Goal: Task Accomplishment & Management: Manage account settings

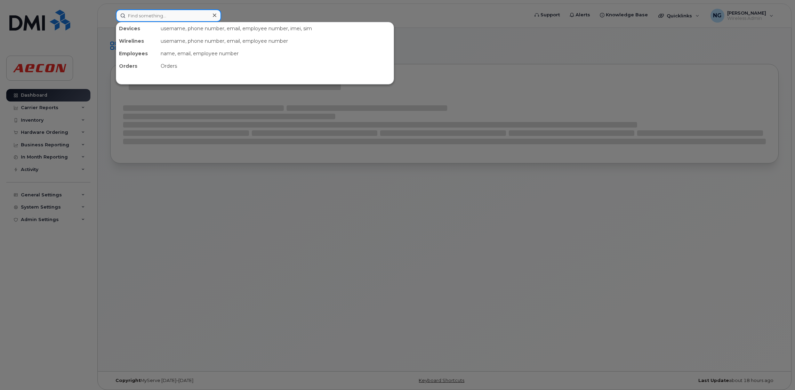
drag, startPoint x: 139, startPoint y: 15, endPoint x: 141, endPoint y: 9, distance: 6.4
click at [139, 15] on input at bounding box center [168, 15] width 105 height 13
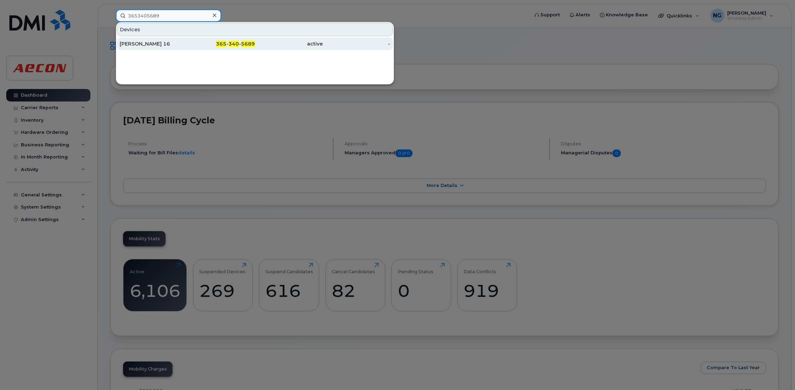
type input "3653405689"
click at [246, 43] on span "5689" at bounding box center [248, 44] width 14 height 6
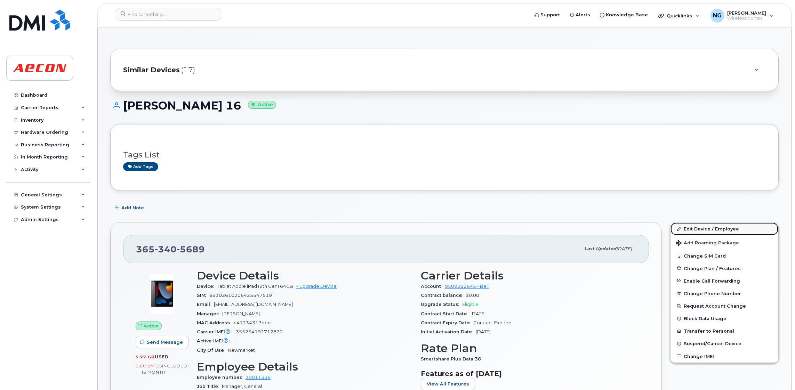
click at [710, 223] on link "Edit Device / Employee" at bounding box center [725, 229] width 108 height 13
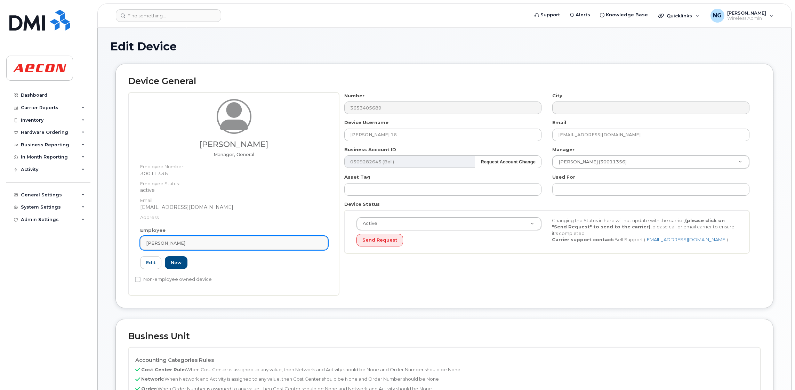
click at [217, 248] on link "Kevin Sousa" at bounding box center [234, 243] width 188 height 14
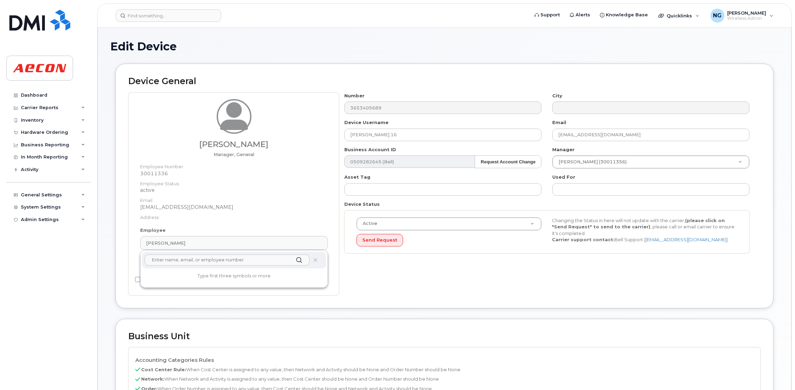
click at [222, 261] on input "text" at bounding box center [227, 260] width 165 height 11
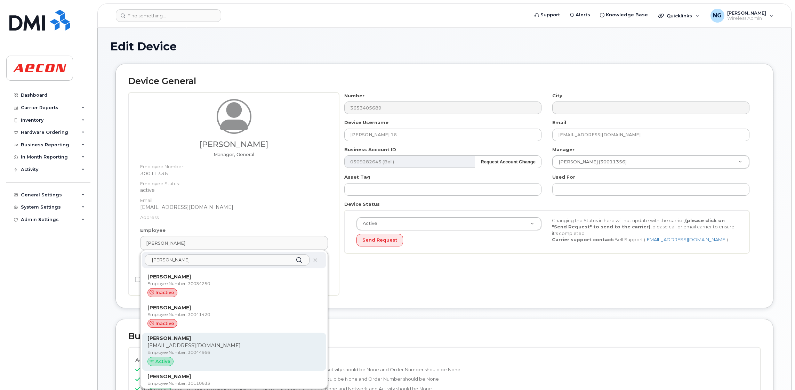
type input "mathew s"
click at [203, 349] on div "Mathew Sharpe MASHARPE@AECON.COM Employee Number: 30044956 Active" at bounding box center [234, 352] width 173 height 34
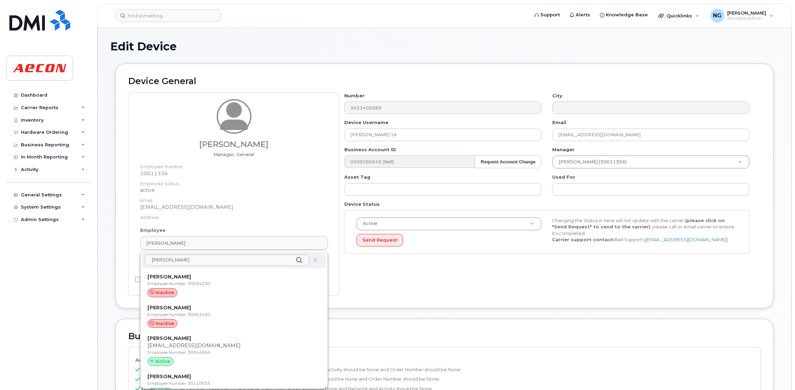
type input "30044956"
type input "Mathew Sharpe"
type input "masharpe@aecon.com"
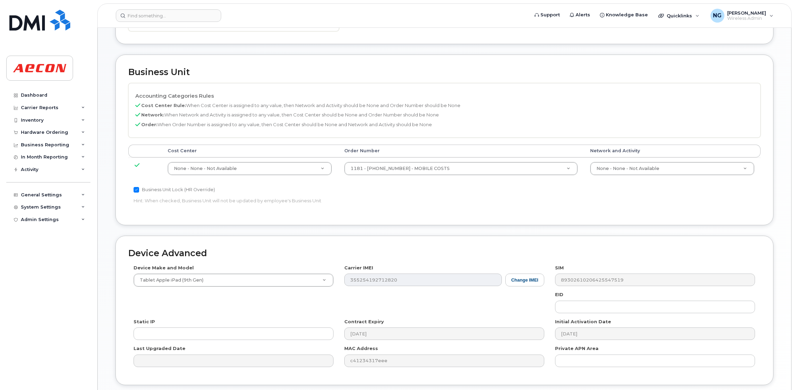
scroll to position [304, 0]
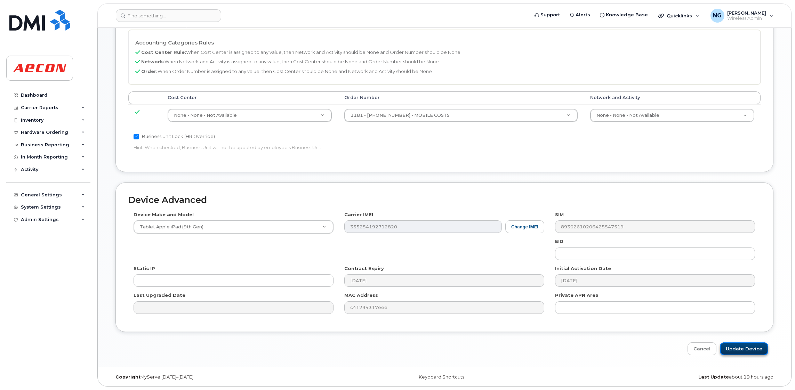
click at [755, 348] on input "Update Device" at bounding box center [744, 349] width 48 height 13
type input "Saving..."
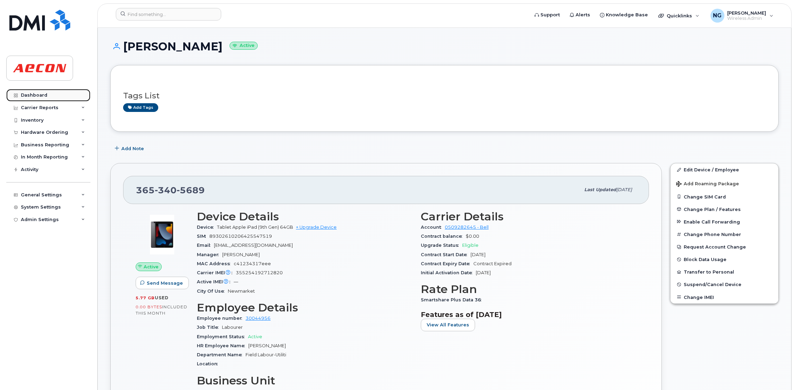
click at [43, 94] on div "Dashboard" at bounding box center [34, 96] width 26 height 6
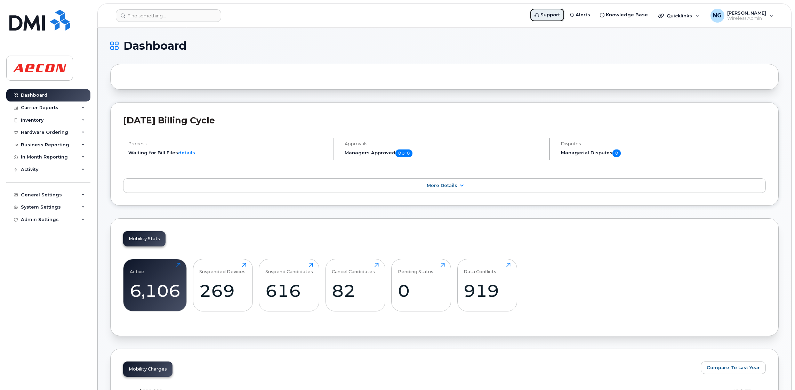
click at [560, 15] on span "Support" at bounding box center [550, 14] width 19 height 7
